Goal: Navigation & Orientation: Understand site structure

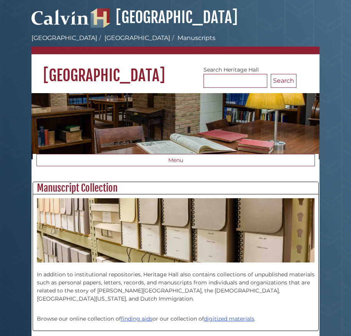
scroll to position [190, 286]
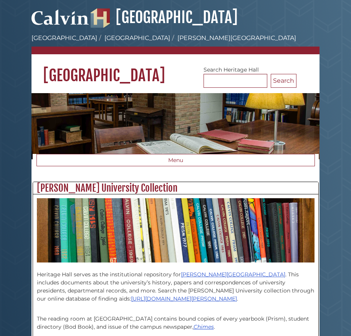
scroll to position [268, 286]
